Goal: Information Seeking & Learning: Learn about a topic

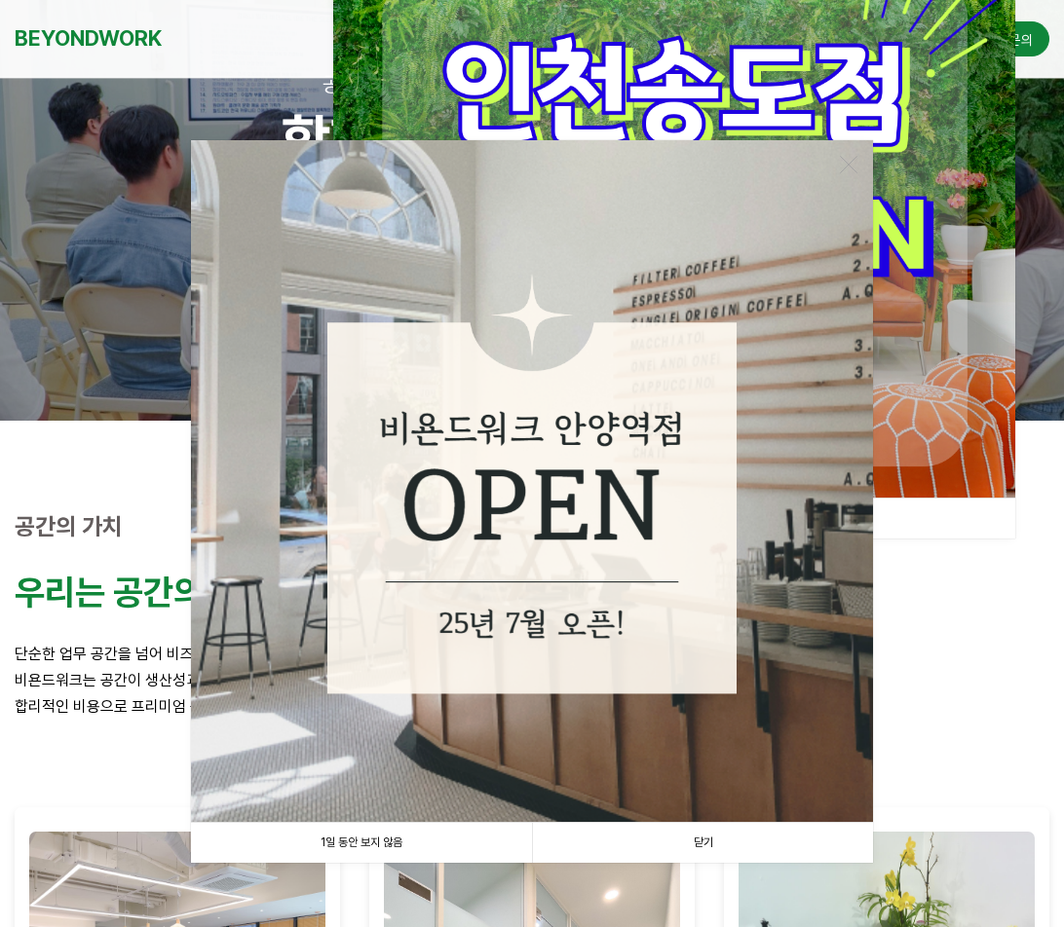
scroll to position [195, 0]
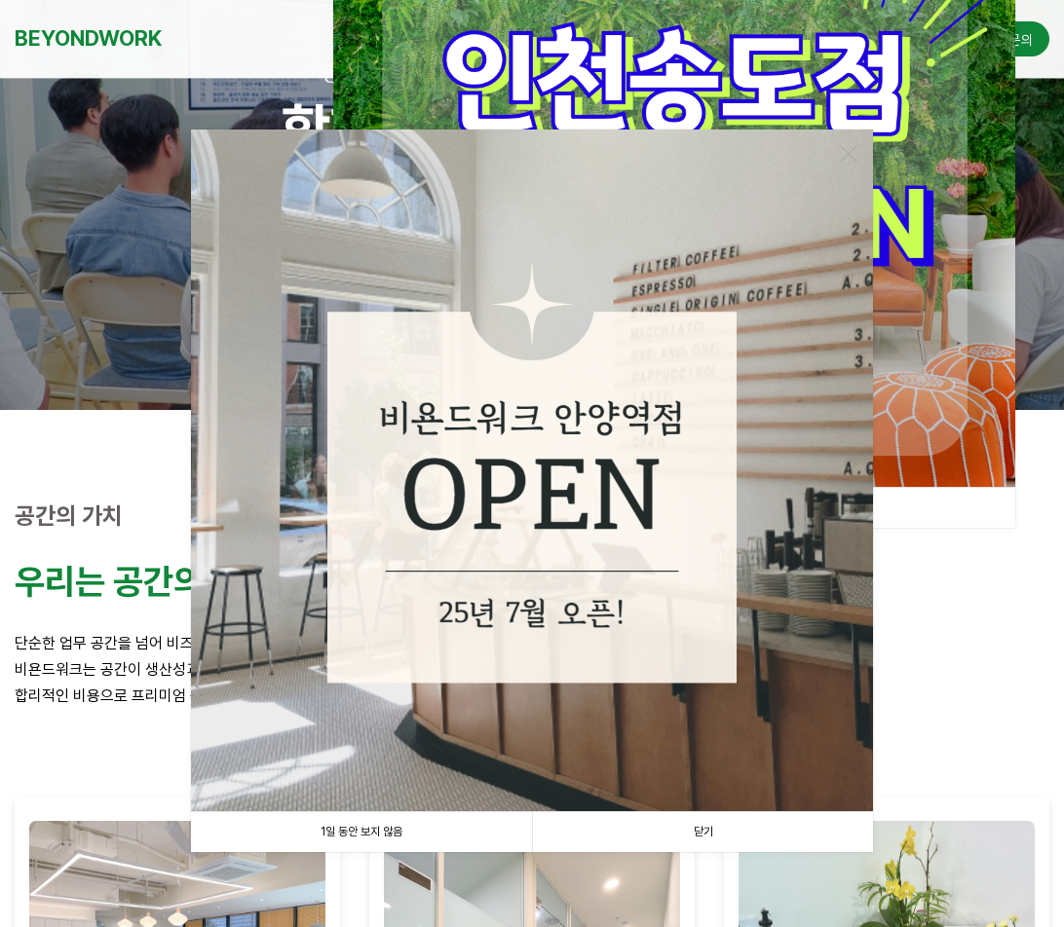
click at [372, 825] on link "1일 동안 보지 않음" at bounding box center [361, 833] width 341 height 40
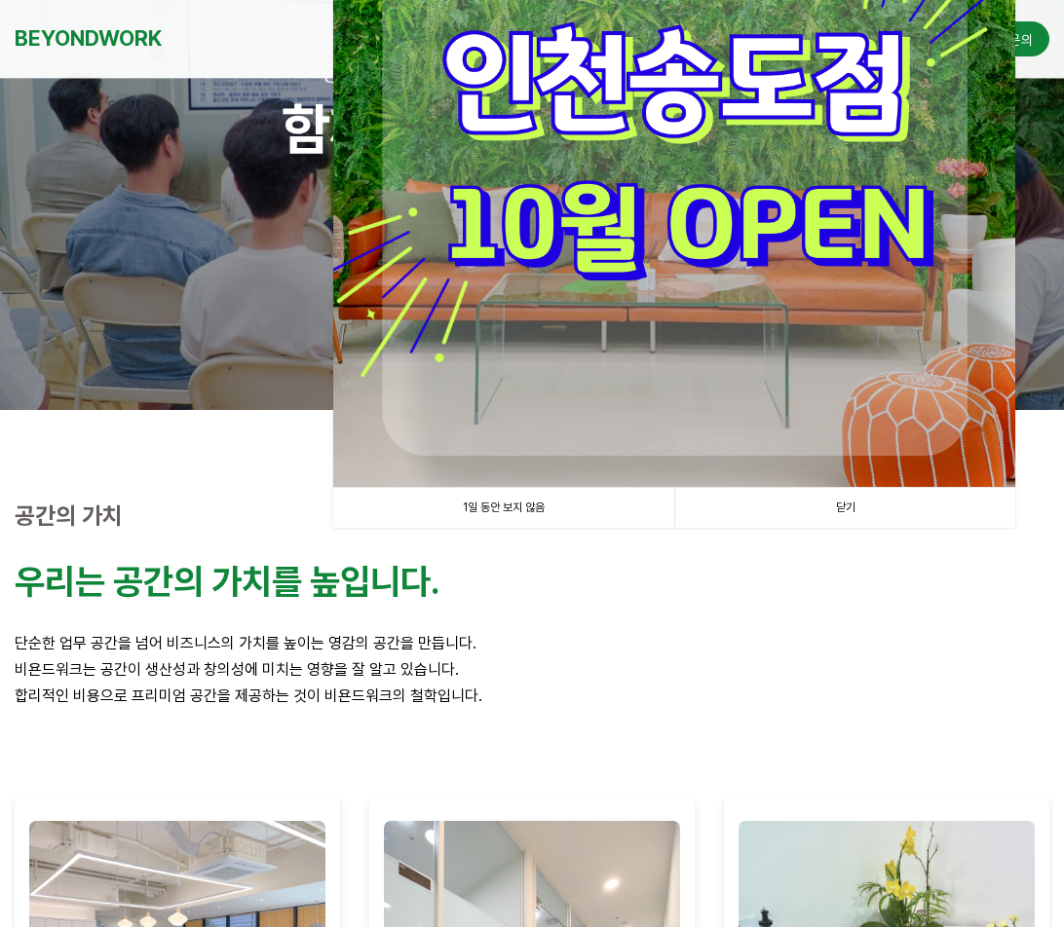
click at [570, 504] on link "1일 동안 보지 않음" at bounding box center [503, 508] width 341 height 40
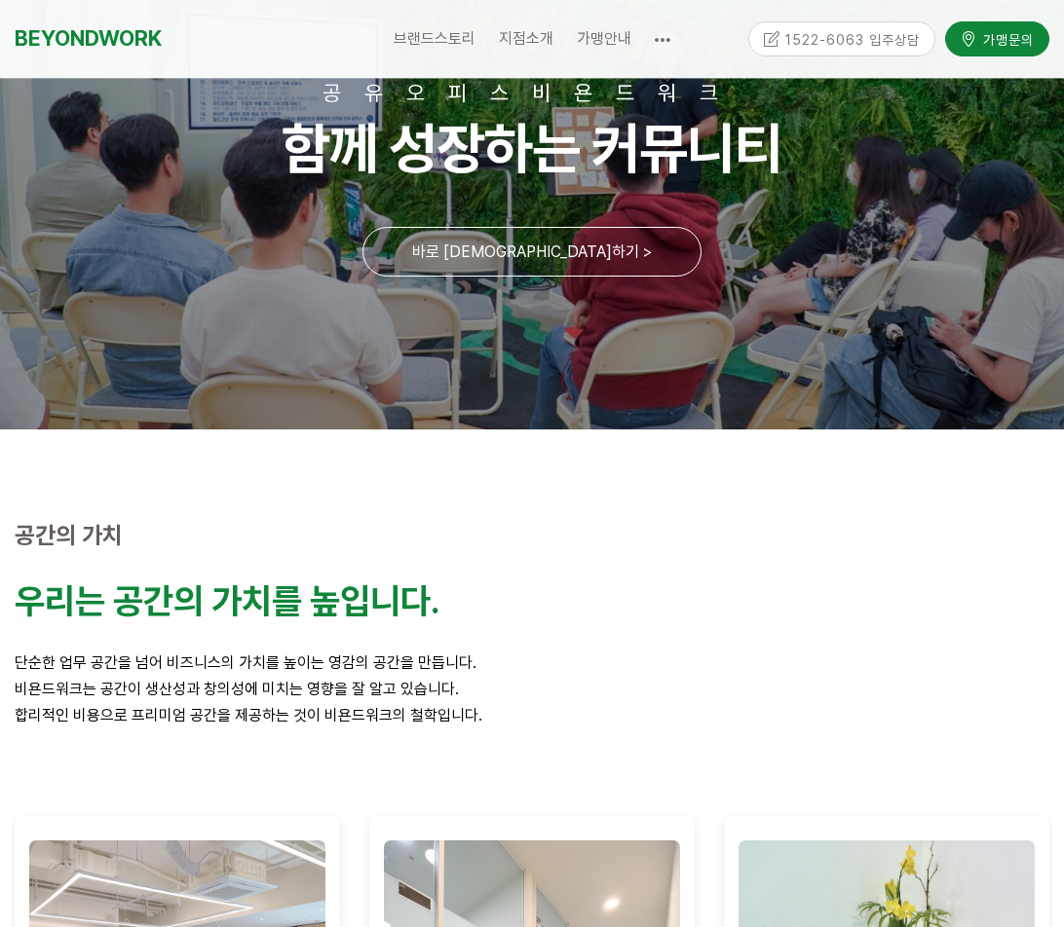
scroll to position [0, 0]
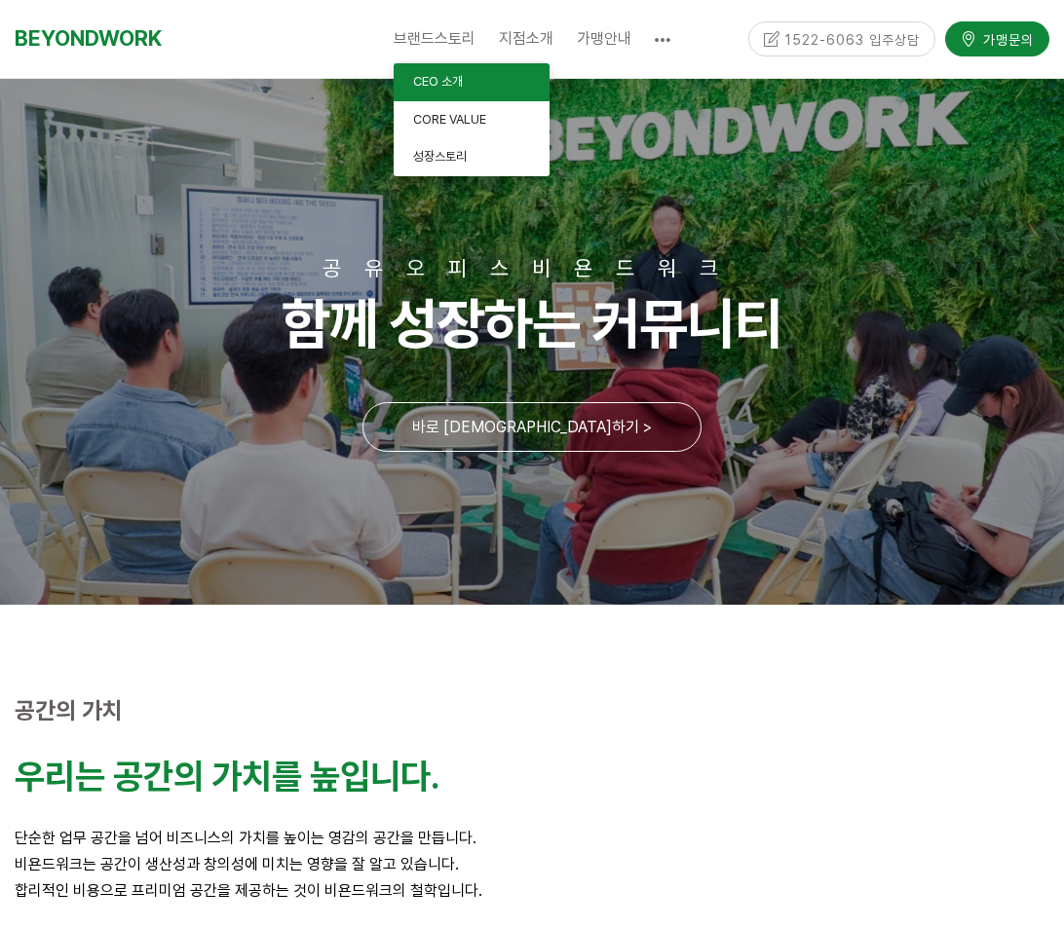
click at [439, 81] on span "CEO 소개" at bounding box center [438, 81] width 50 height 15
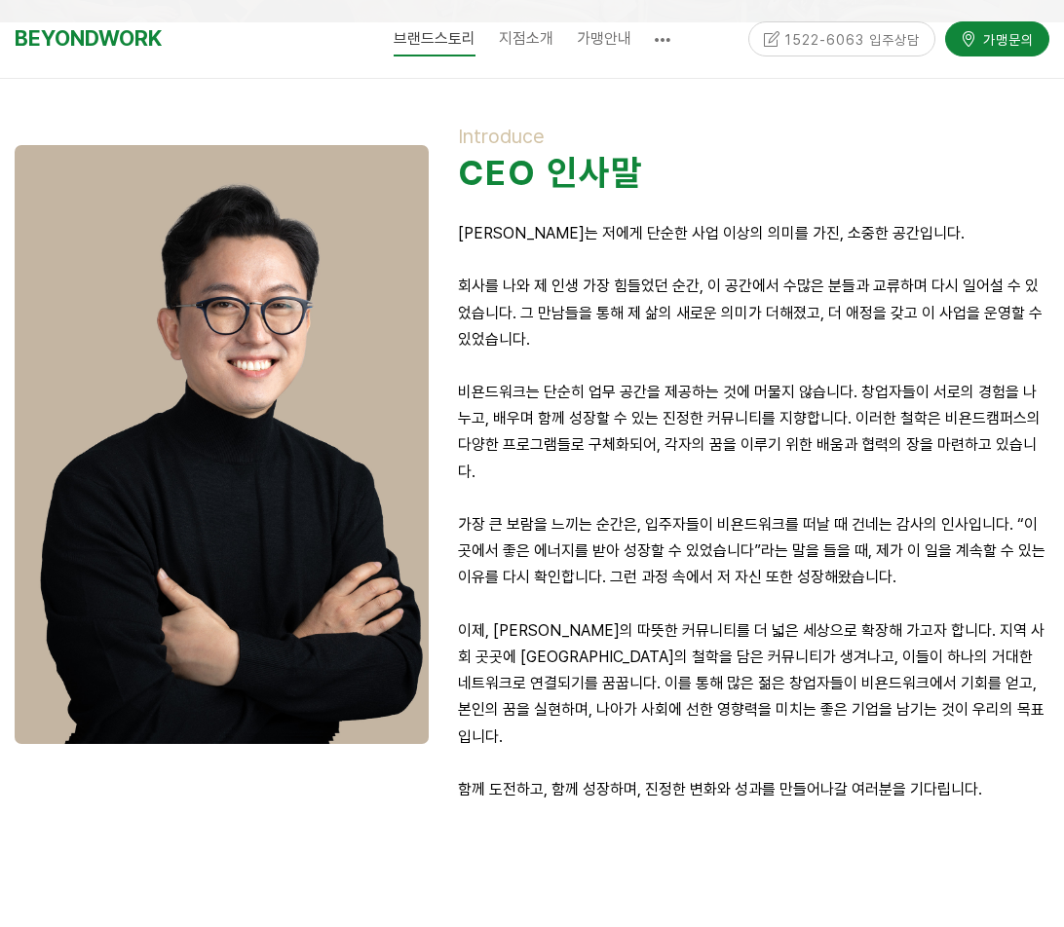
scroll to position [390, 0]
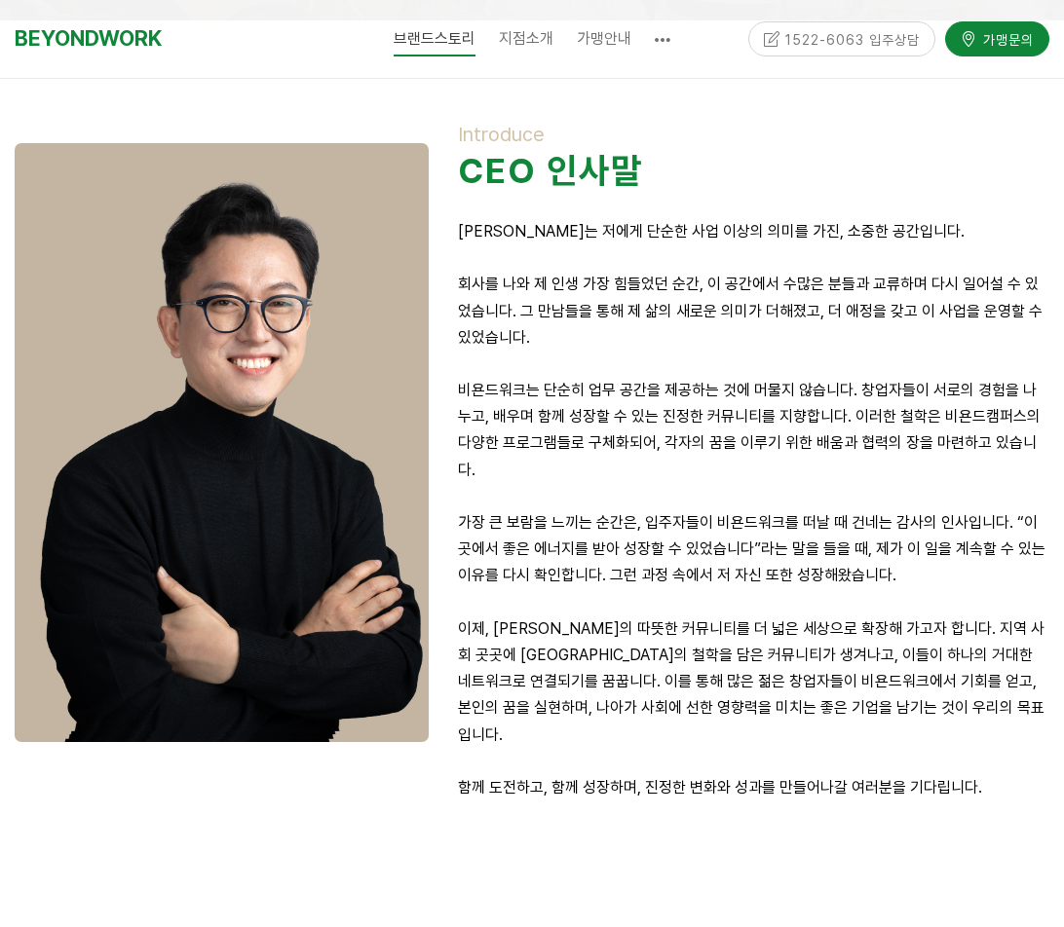
click at [467, 177] on strong "CEO 인사말" at bounding box center [550, 171] width 185 height 42
drag, startPoint x: 466, startPoint y: 170, endPoint x: 659, endPoint y: 176, distance: 193.0
click at [659, 176] on h5 "CEO 인사말" at bounding box center [753, 171] width 591 height 42
drag, startPoint x: 746, startPoint y: 173, endPoint x: 515, endPoint y: 187, distance: 231.3
click at [745, 174] on h5 "CEO 인사말" at bounding box center [753, 171] width 591 height 42
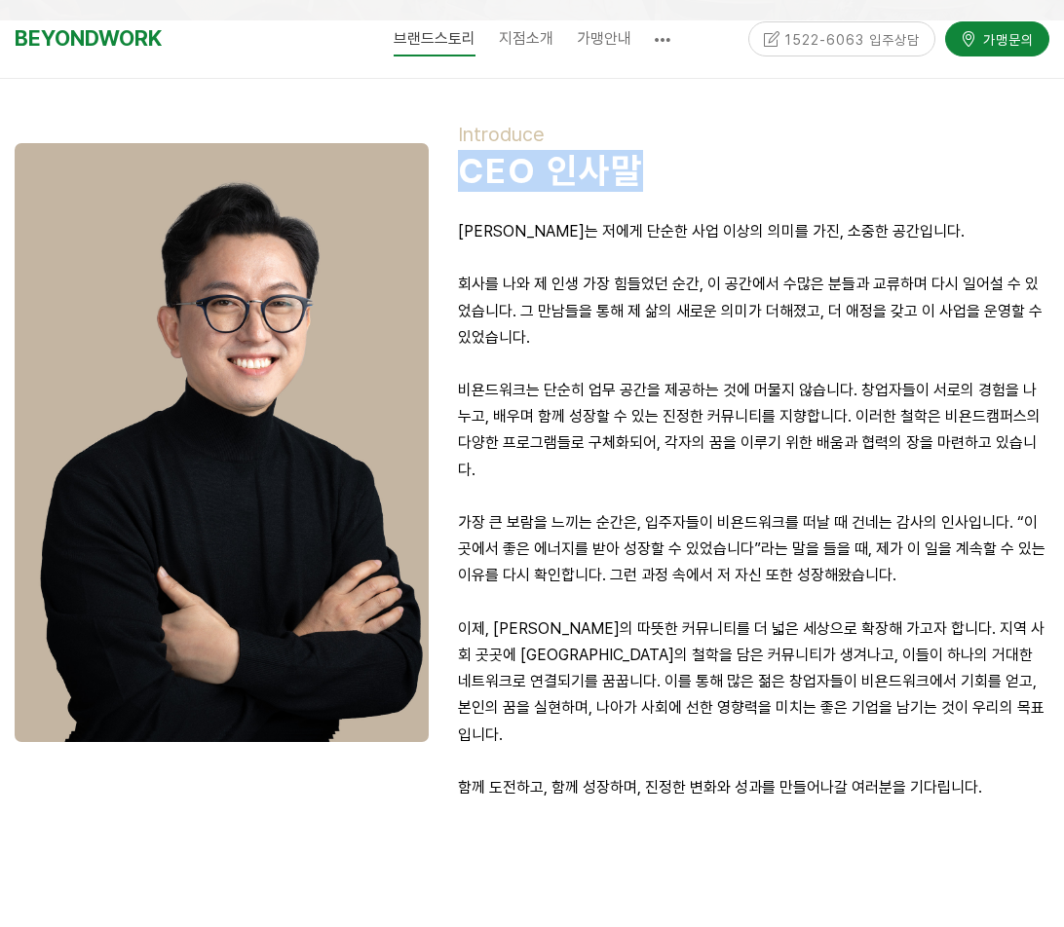
click at [508, 184] on strong "CEO 인사말" at bounding box center [550, 171] width 185 height 42
click at [482, 182] on strong "CEO 인사말" at bounding box center [550, 171] width 185 height 42
drag, startPoint x: 462, startPoint y: 173, endPoint x: 657, endPoint y: 169, distance: 194.9
click at [657, 169] on h5 "CEO 인사말" at bounding box center [753, 171] width 591 height 42
click at [609, 170] on strong "CEO 인사말" at bounding box center [550, 171] width 185 height 42
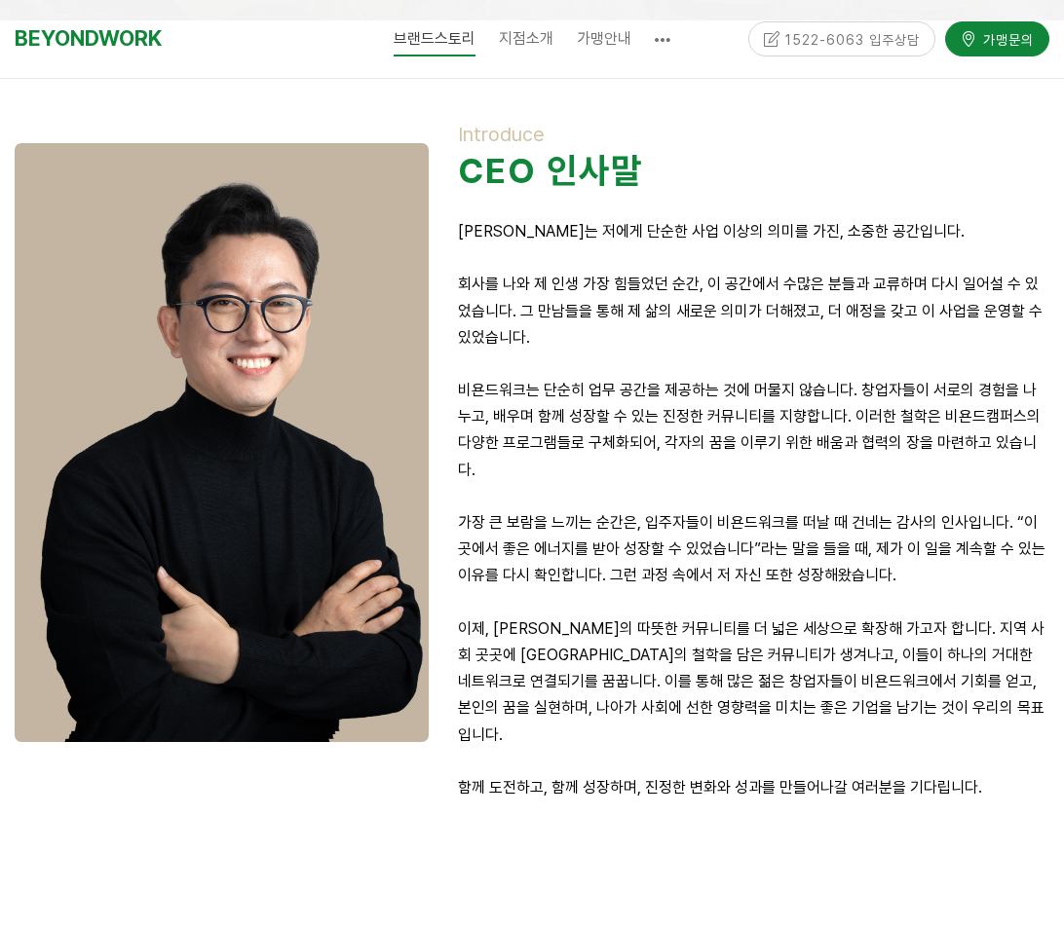
click at [495, 173] on strong "CEO 인사말" at bounding box center [550, 171] width 185 height 42
click at [496, 173] on strong "CEO 인사말" at bounding box center [550, 171] width 185 height 42
click at [643, 306] on p "회사를 나와 제 인생 가장 힘들었던 순간, 이 공간에서 수많은 분들과 교류하며 다시 일어설 수 있었습니다. 그 만남들을 통해 제 삶의 새로운 …" at bounding box center [753, 311] width 591 height 80
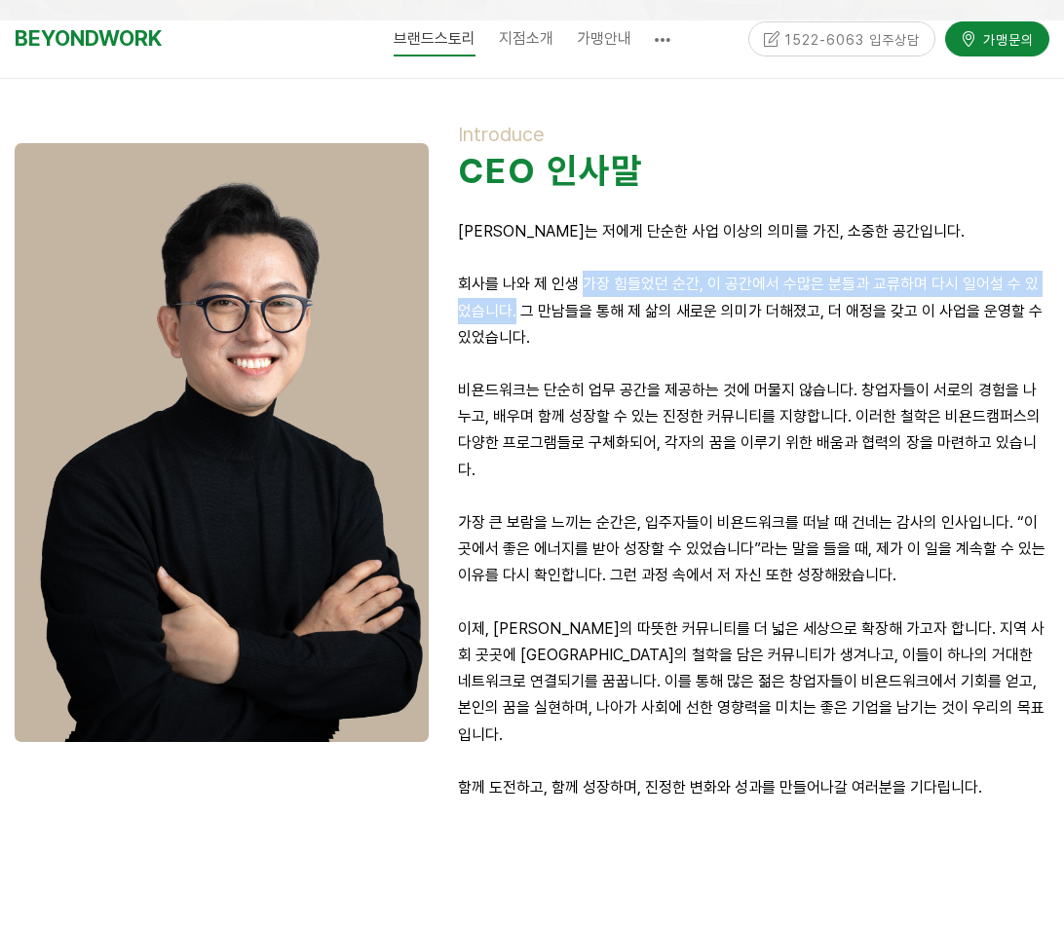
drag, startPoint x: 583, startPoint y: 284, endPoint x: 503, endPoint y: 315, distance: 85.8
click at [503, 315] on p "회사를 나와 제 인생 가장 힘들었던 순간, 이 공간에서 수많은 분들과 교류하며 다시 일어설 수 있었습니다. 그 만남들을 통해 제 삶의 새로운 …" at bounding box center [753, 311] width 591 height 80
click at [689, 290] on p "회사를 나와 제 인생 가장 힘들었던 순간, 이 공간에서 수많은 분들과 교류하며 다시 일어설 수 있었습니다. 그 만남들을 통해 제 삶의 새로운 …" at bounding box center [753, 311] width 591 height 80
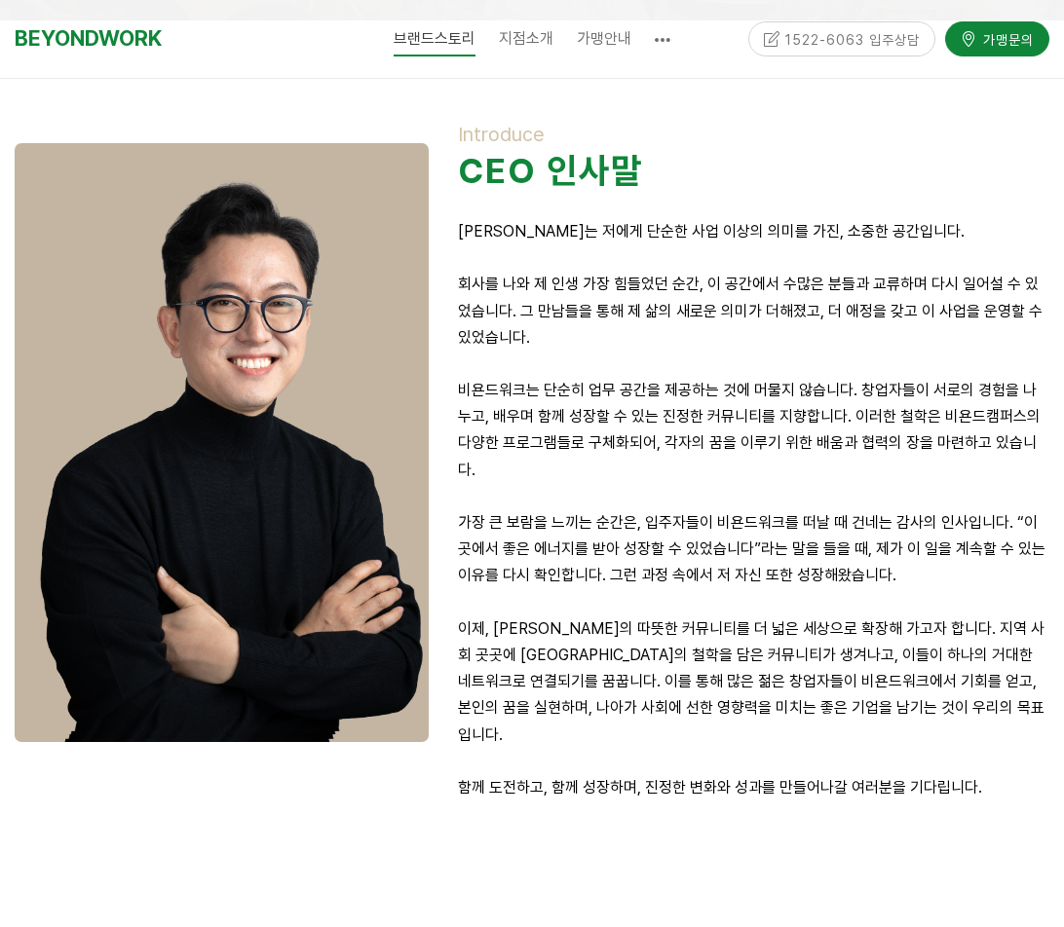
click at [641, 283] on p "회사를 나와 제 인생 가장 힘들었던 순간, 이 공간에서 수많은 분들과 교류하며 다시 일어설 수 있었습니다. 그 만남들을 통해 제 삶의 새로운 …" at bounding box center [753, 311] width 591 height 80
click at [548, 282] on p "회사를 나와 제 인생 가장 힘들었던 순간, 이 공간에서 수많은 분들과 교류하며 다시 일어설 수 있었습니다. 그 만남들을 통해 제 삶의 새로운 …" at bounding box center [753, 311] width 591 height 80
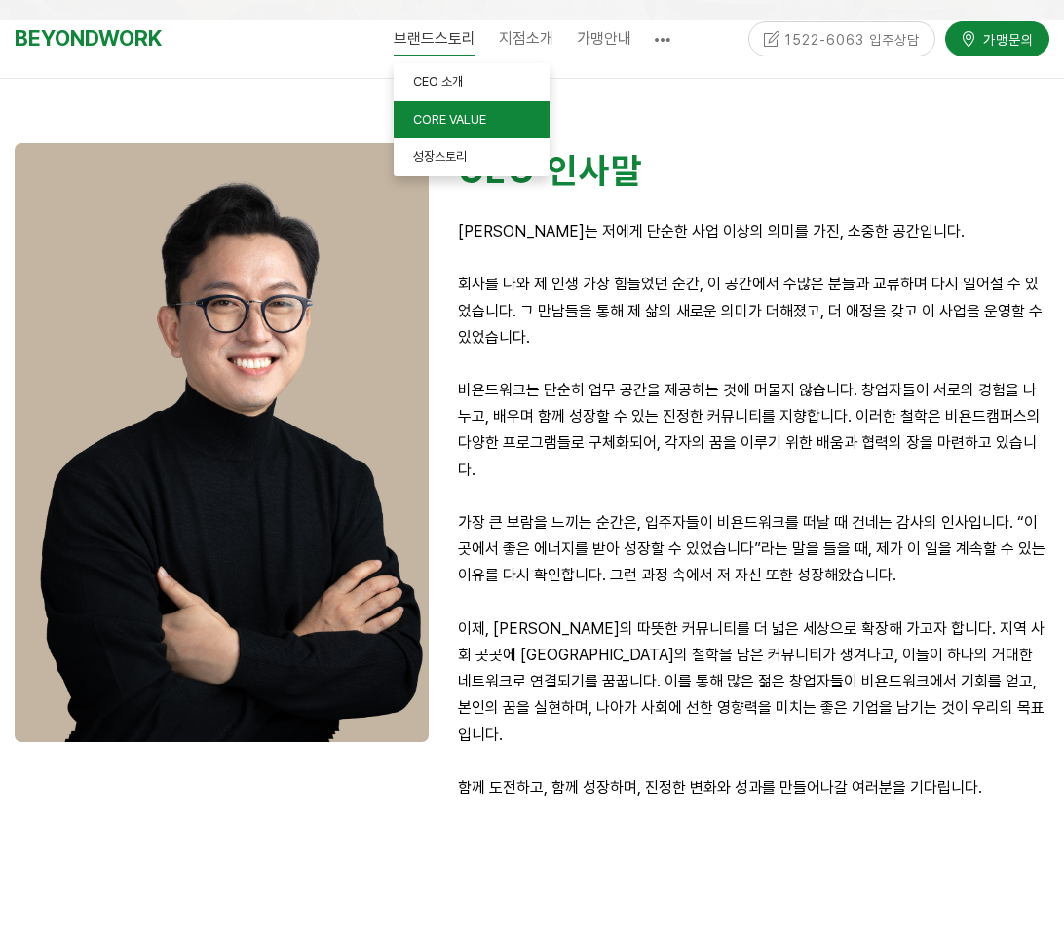
click at [439, 121] on span "CORE VALUE" at bounding box center [449, 119] width 73 height 15
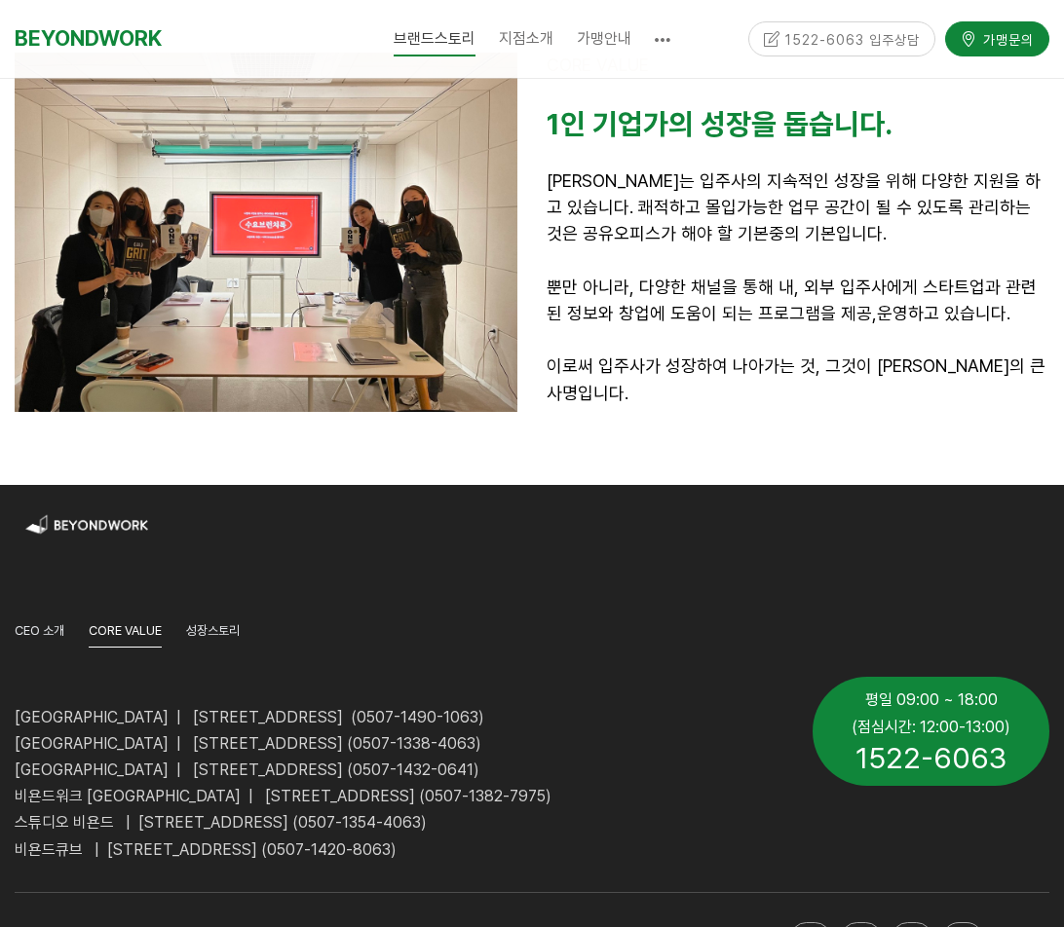
scroll to position [2099, 0]
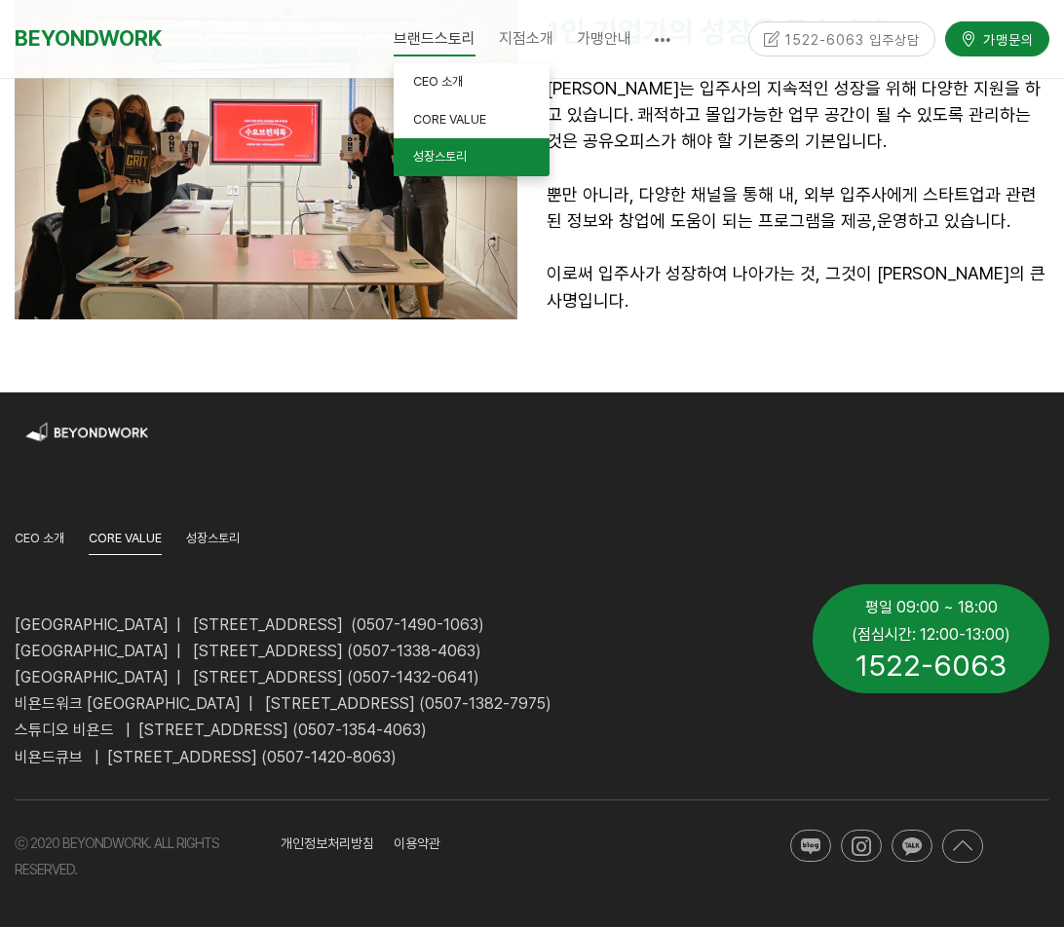
click at [447, 154] on span "성장스토리" at bounding box center [440, 156] width 54 height 15
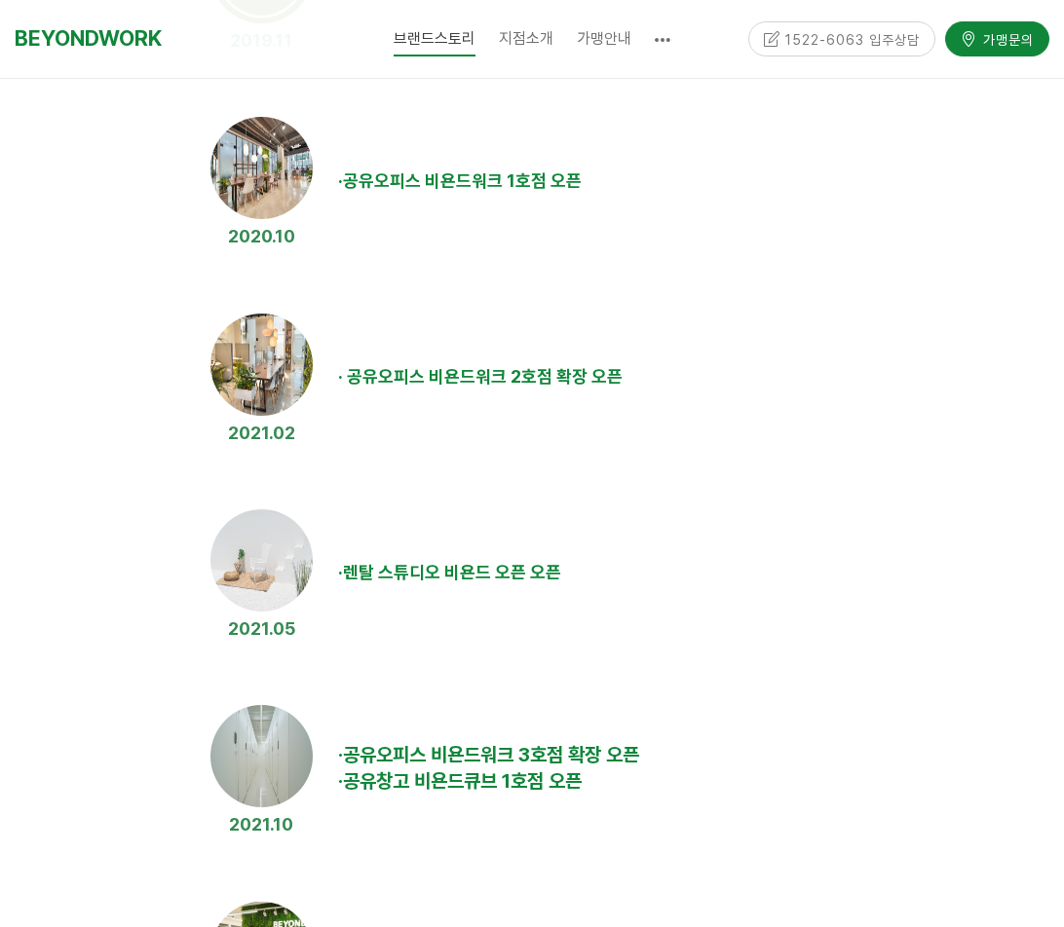
scroll to position [779, 0]
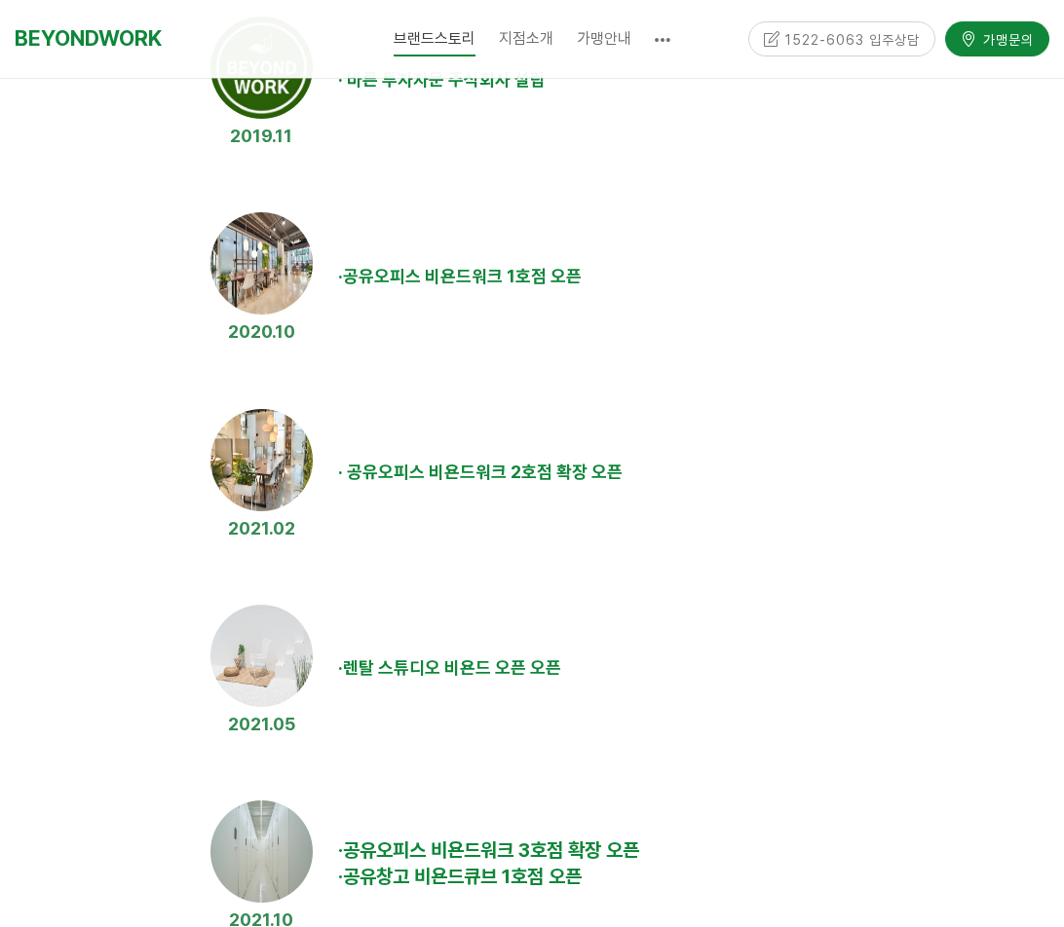
click at [284, 289] on img at bounding box center [261, 263] width 102 height 102
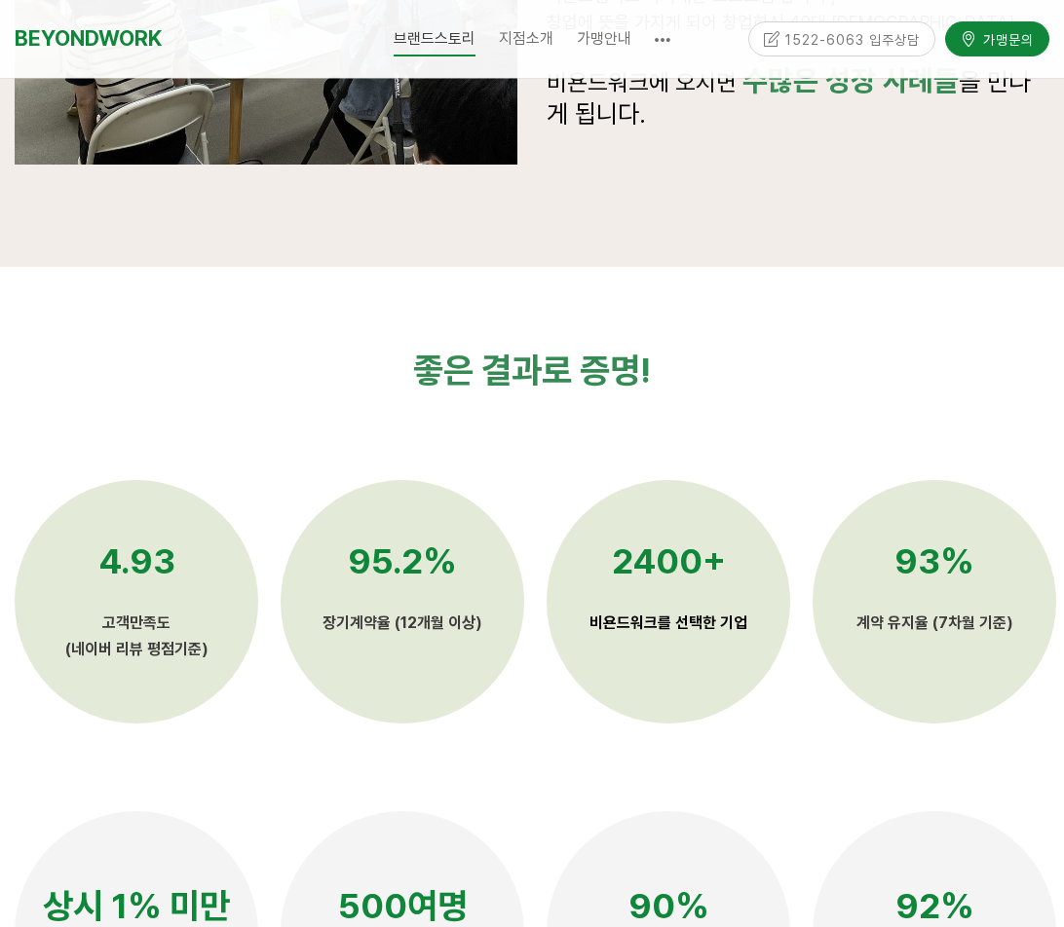
scroll to position [4287, 0]
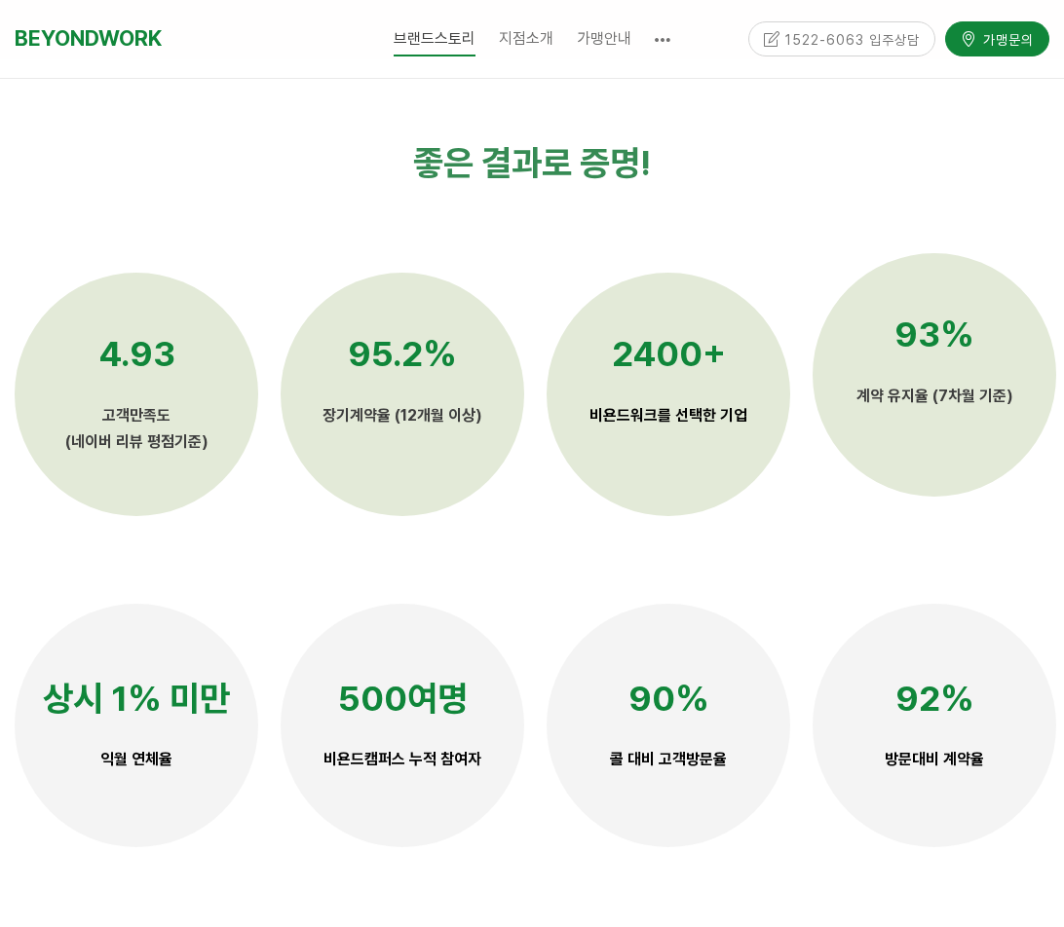
click at [930, 453] on div "93% 계약 유지율 (7차월 기준)" at bounding box center [935, 375] width 244 height 244
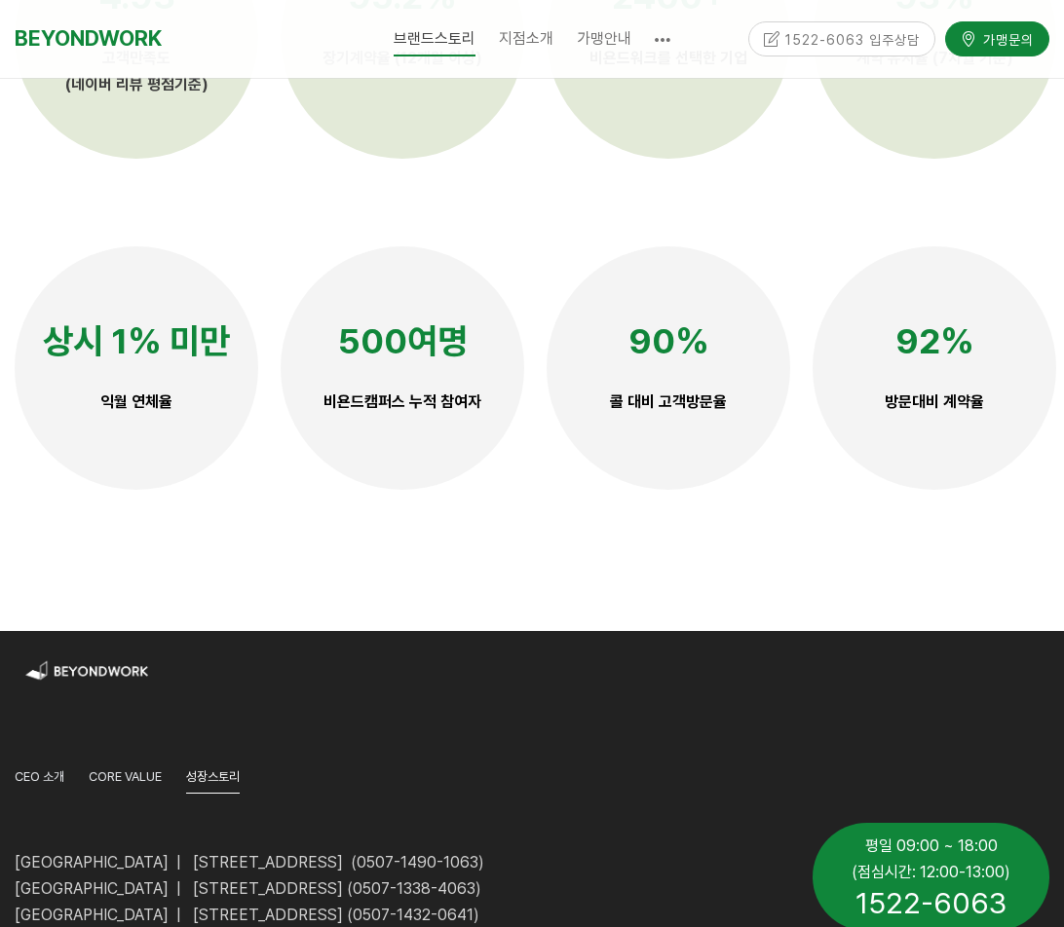
scroll to position [4395, 0]
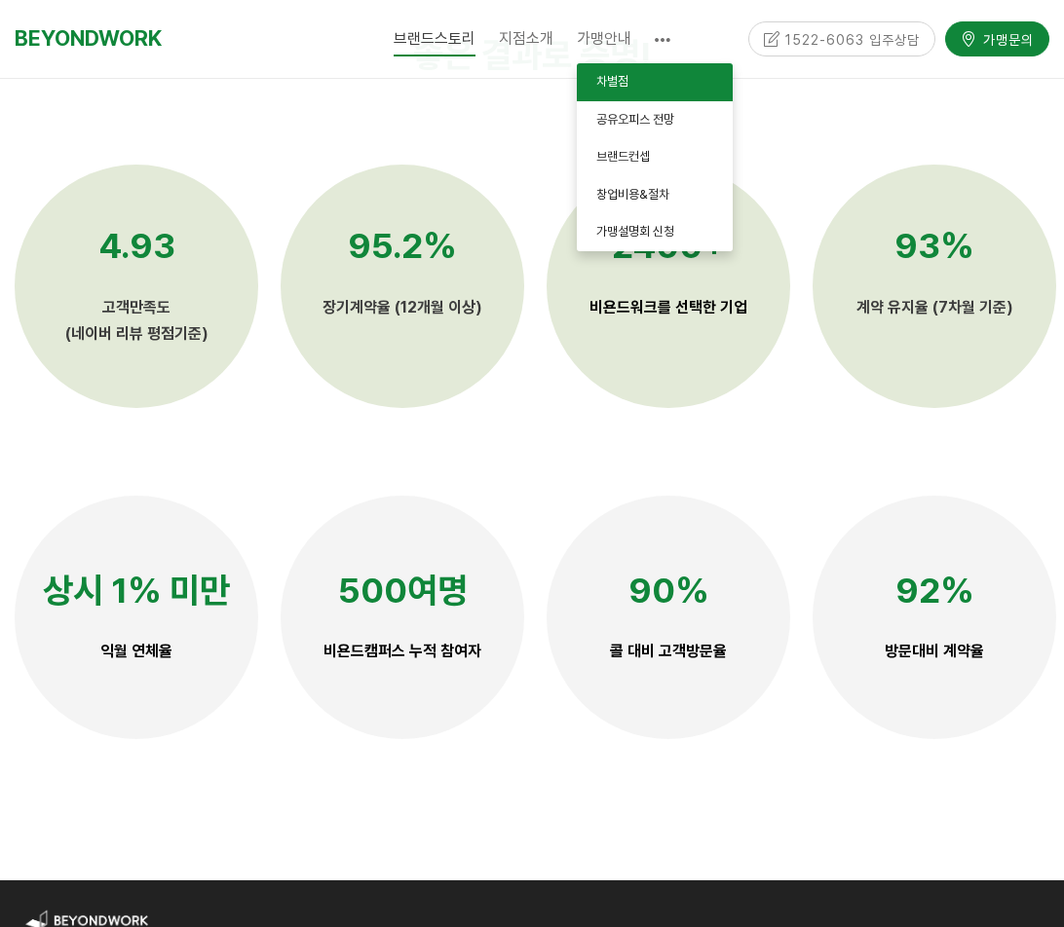
click at [626, 91] on link "차별점" at bounding box center [655, 82] width 156 height 38
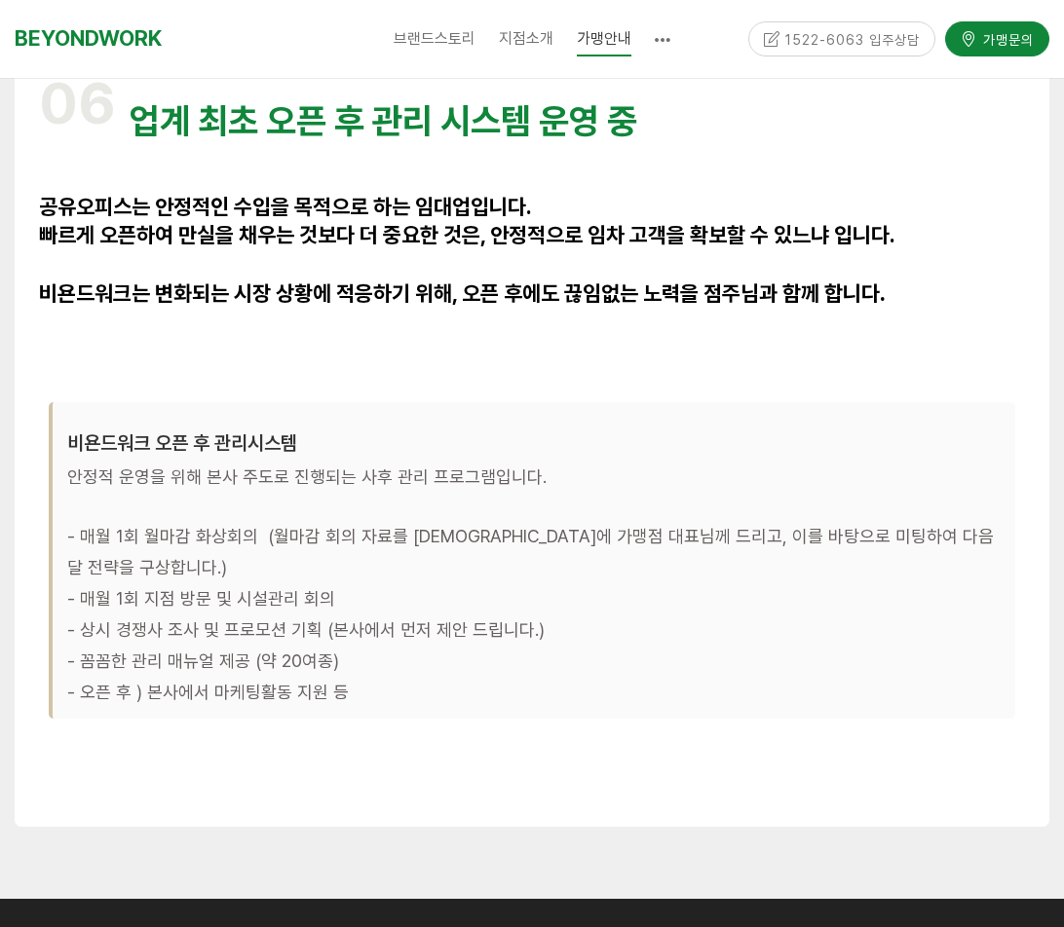
scroll to position [6328, 0]
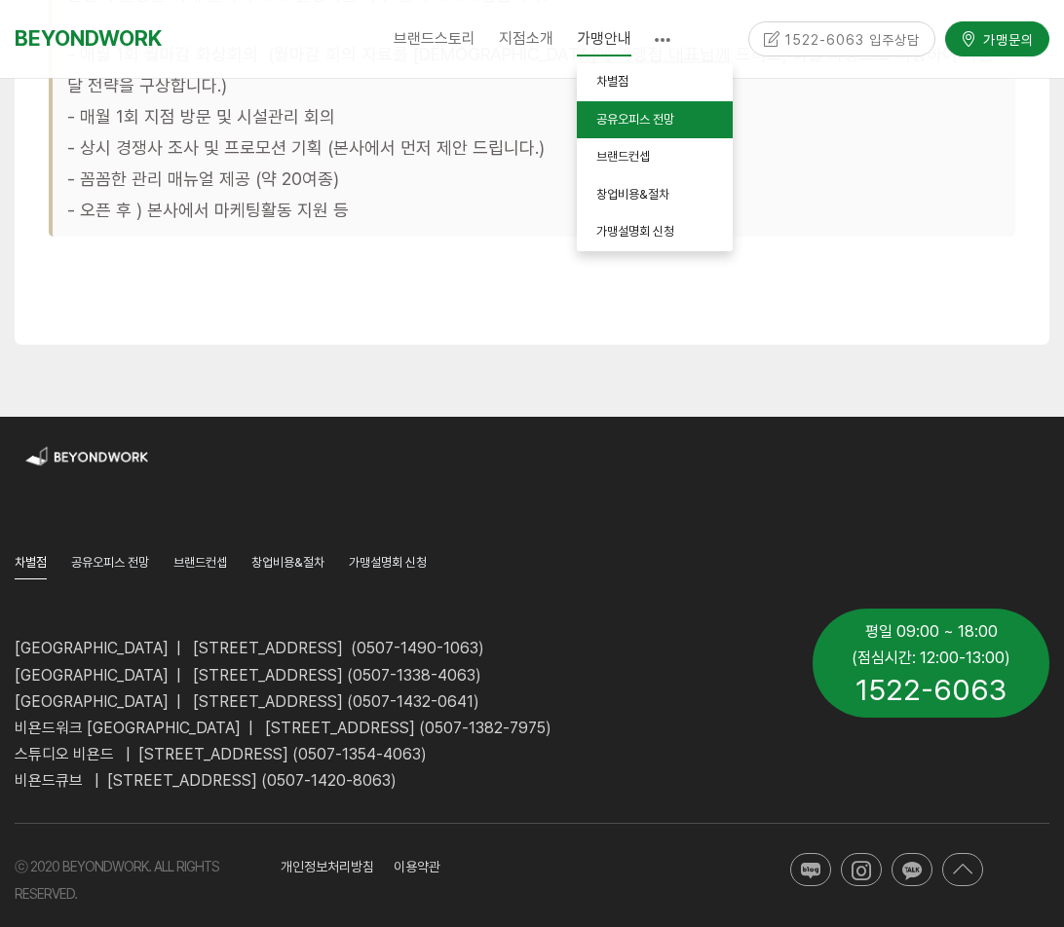
click at [648, 117] on span "공유오피스 전망" at bounding box center [635, 119] width 78 height 15
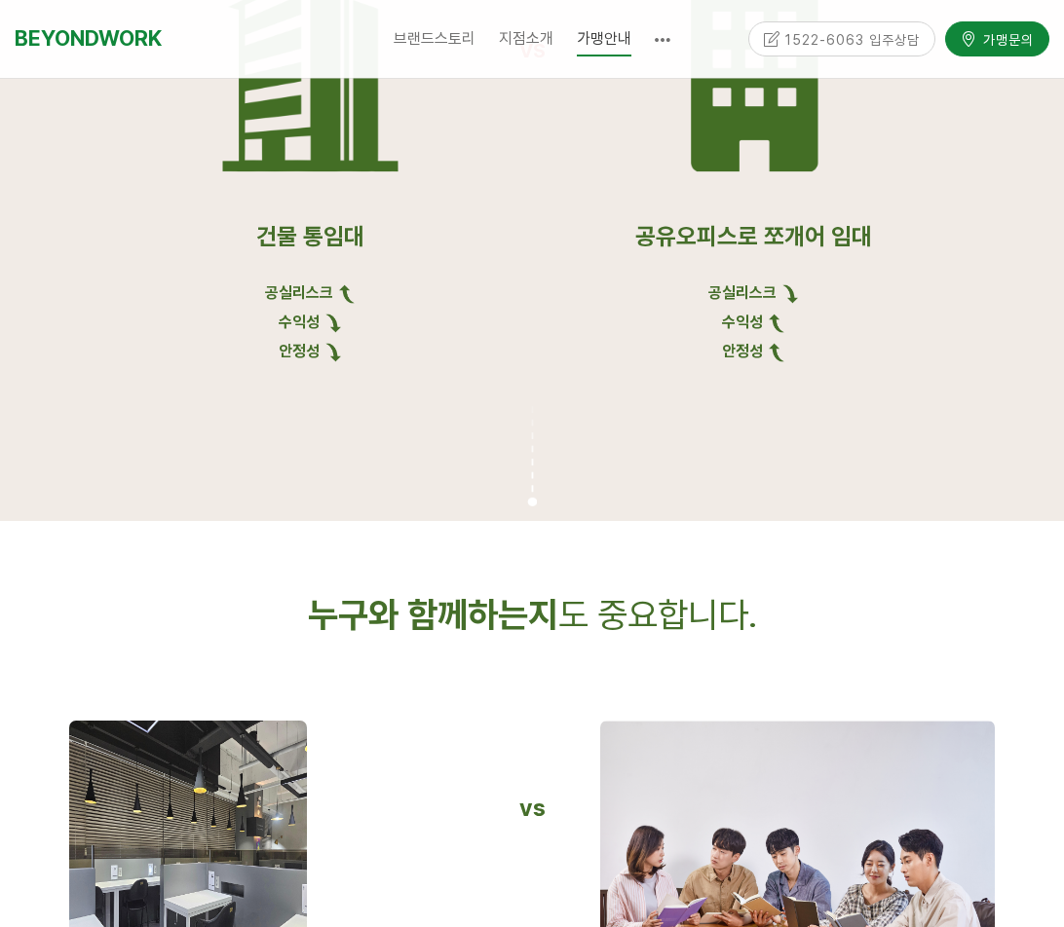
scroll to position [2243, 0]
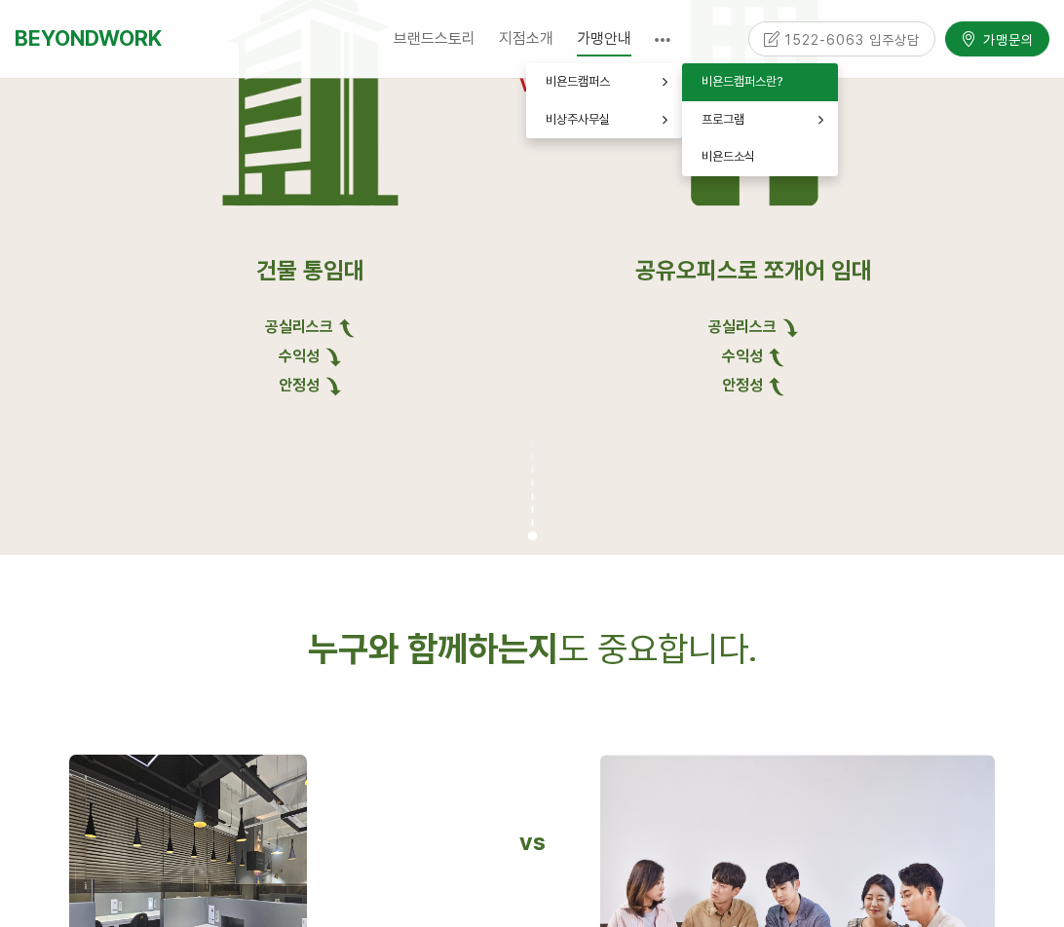
click at [761, 82] on span "비욘드캠퍼스란?" at bounding box center [741, 81] width 81 height 15
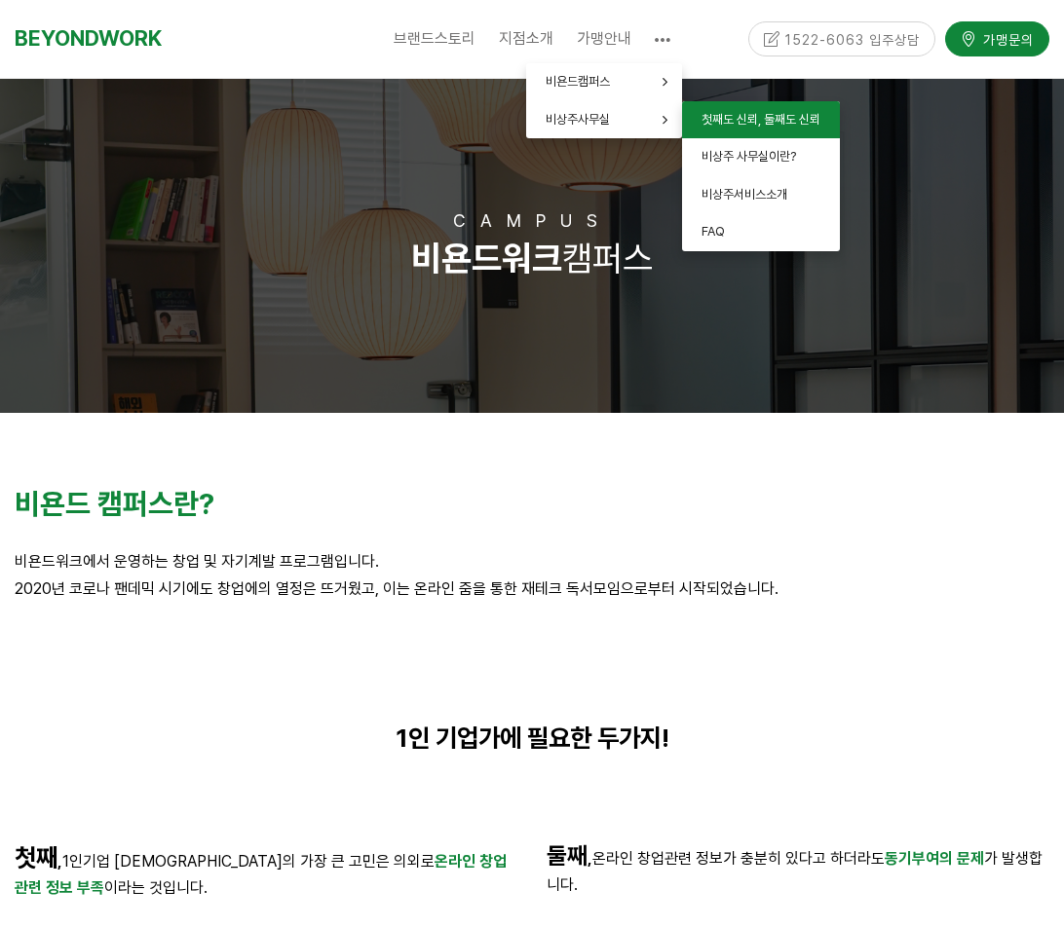
click at [767, 122] on span "첫째도 신뢰, 둘째도 신뢰" at bounding box center [760, 119] width 119 height 15
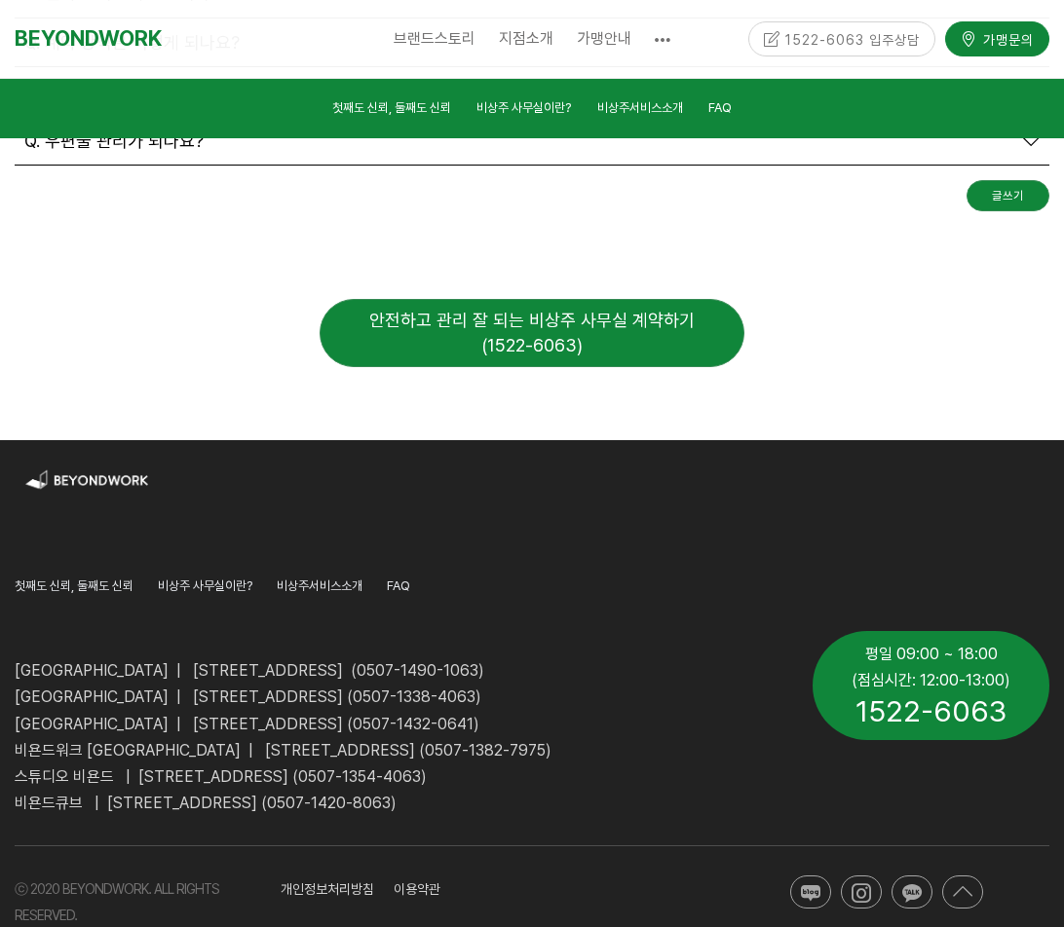
scroll to position [7264, 0]
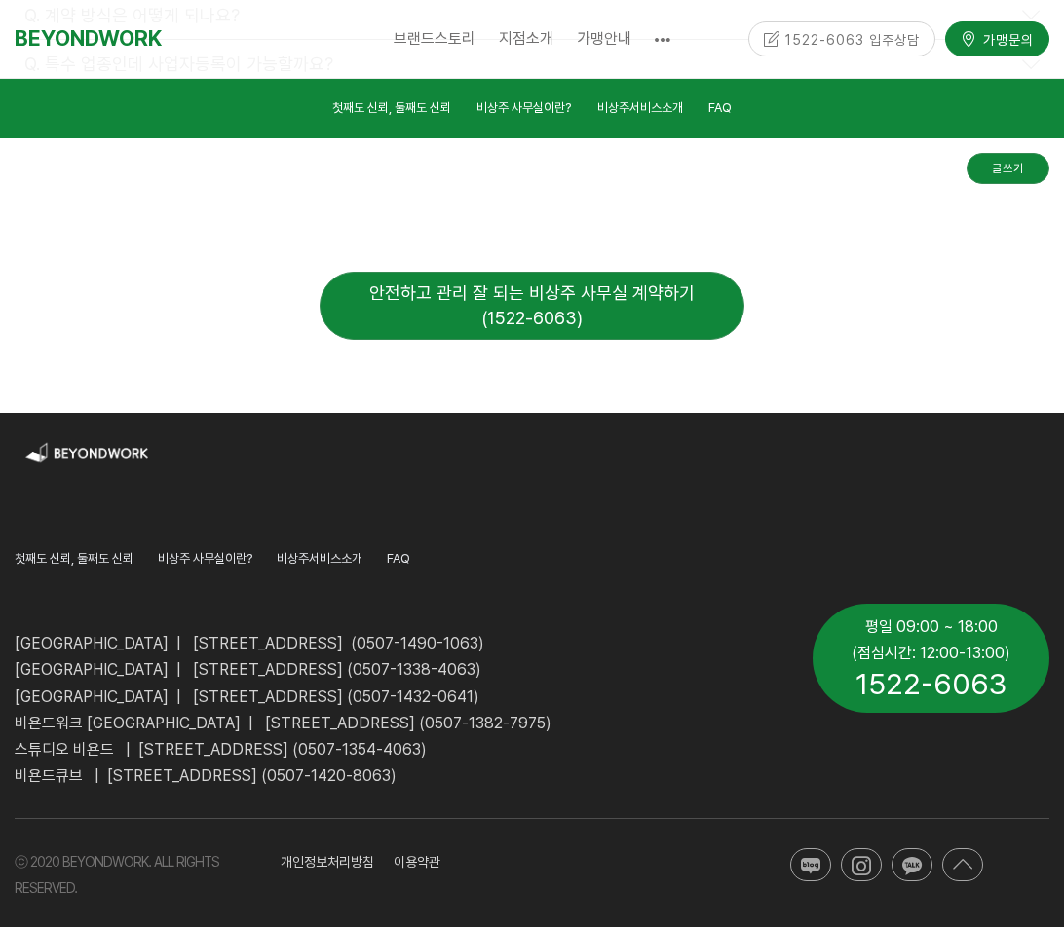
click at [772, 413] on div at bounding box center [620, 442] width 887 height 58
